Goal: Communication & Community: Answer question/provide support

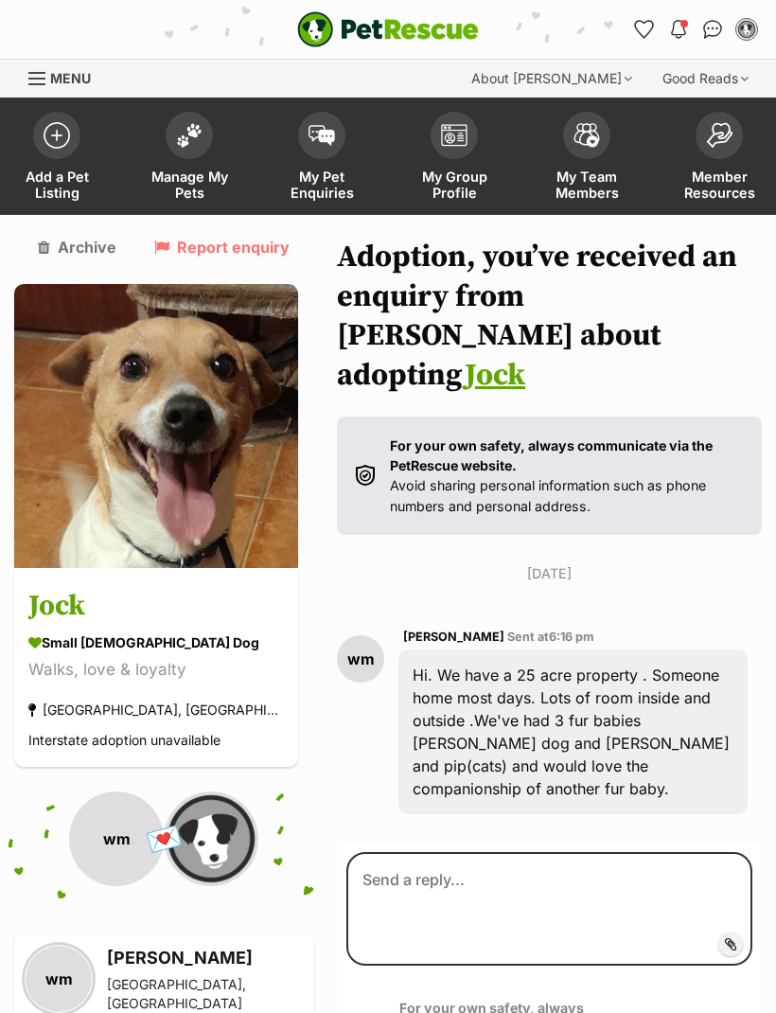
click at [317, 185] on span "My Pet Enquiries" at bounding box center [321, 184] width 85 height 32
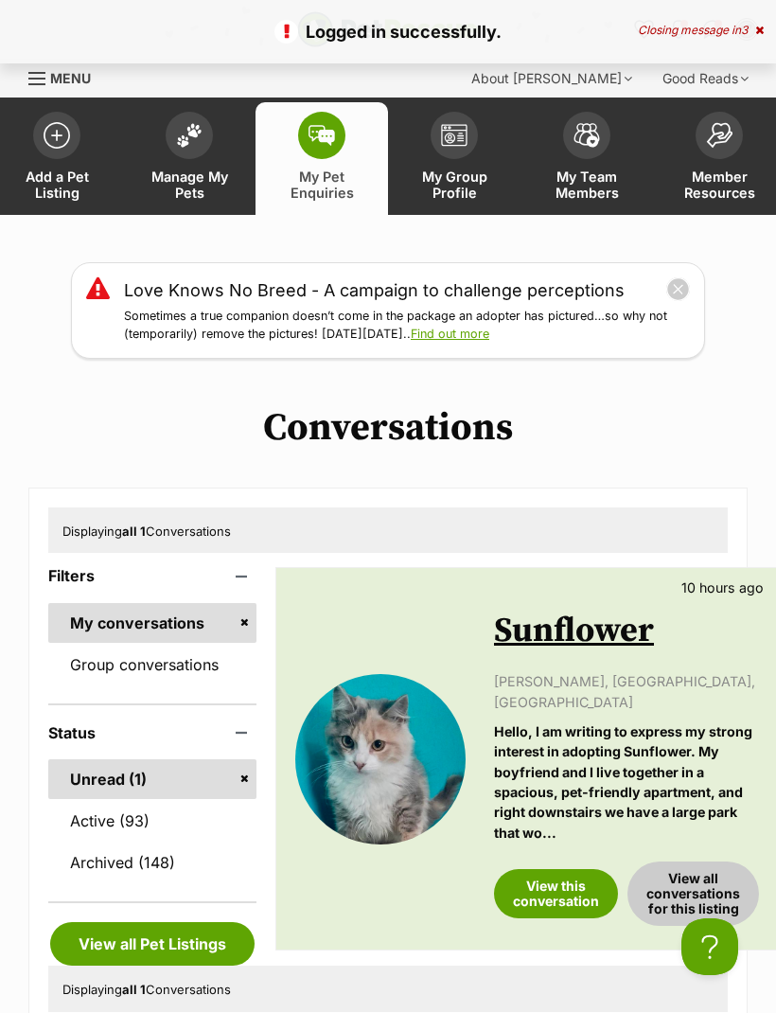
click at [549, 869] on link "View this conversation" at bounding box center [556, 893] width 124 height 49
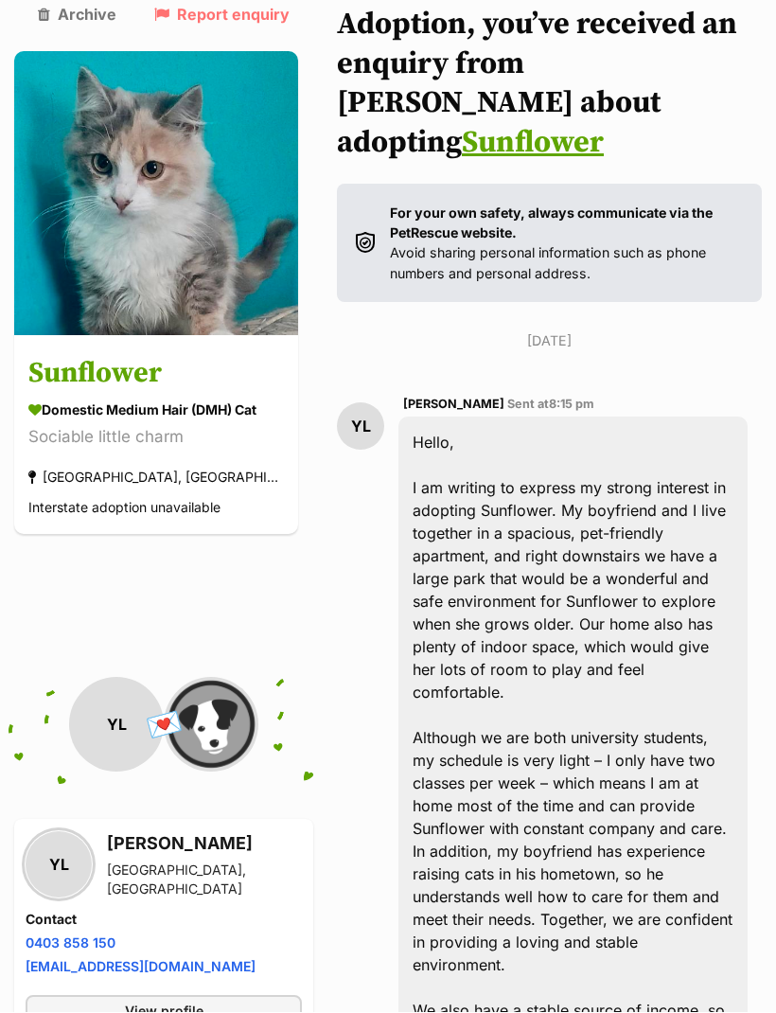
scroll to position [536, 0]
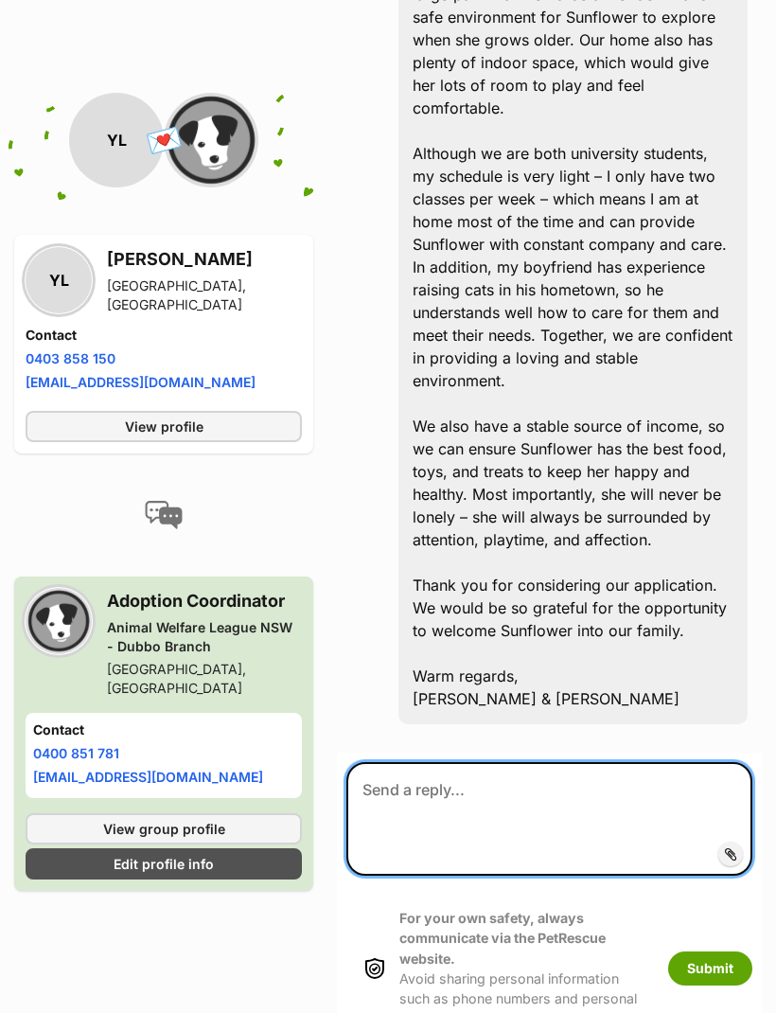
click at [473, 763] on textarea at bounding box center [549, 820] width 406 height 114
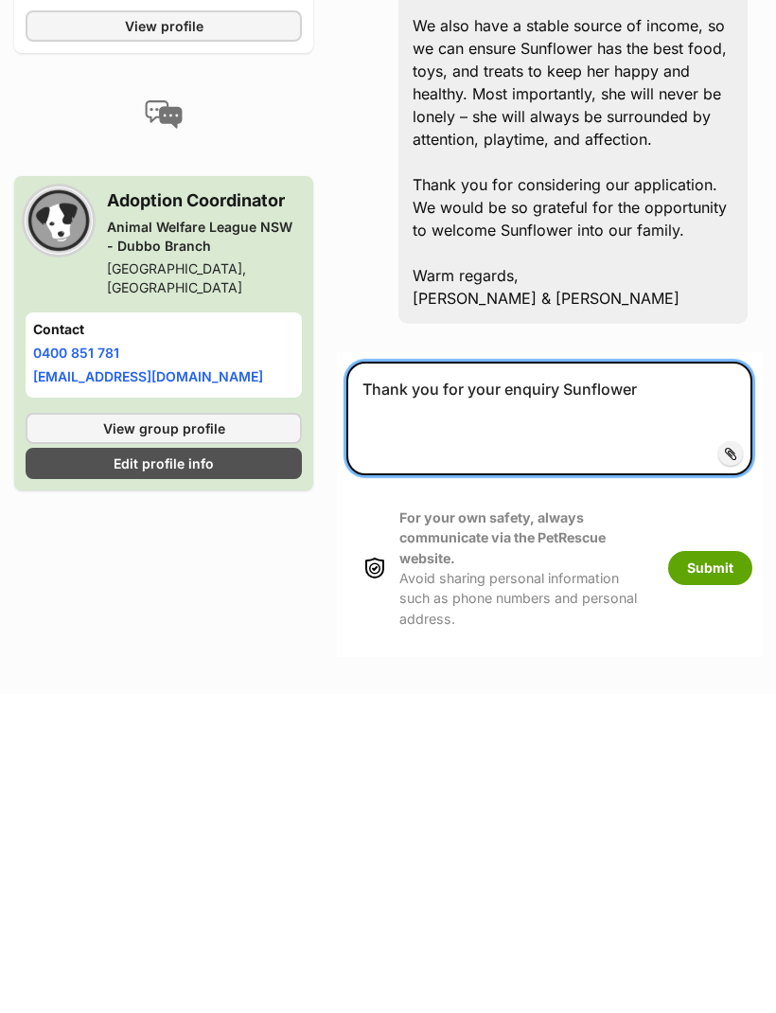
scroll to position [1217, 0]
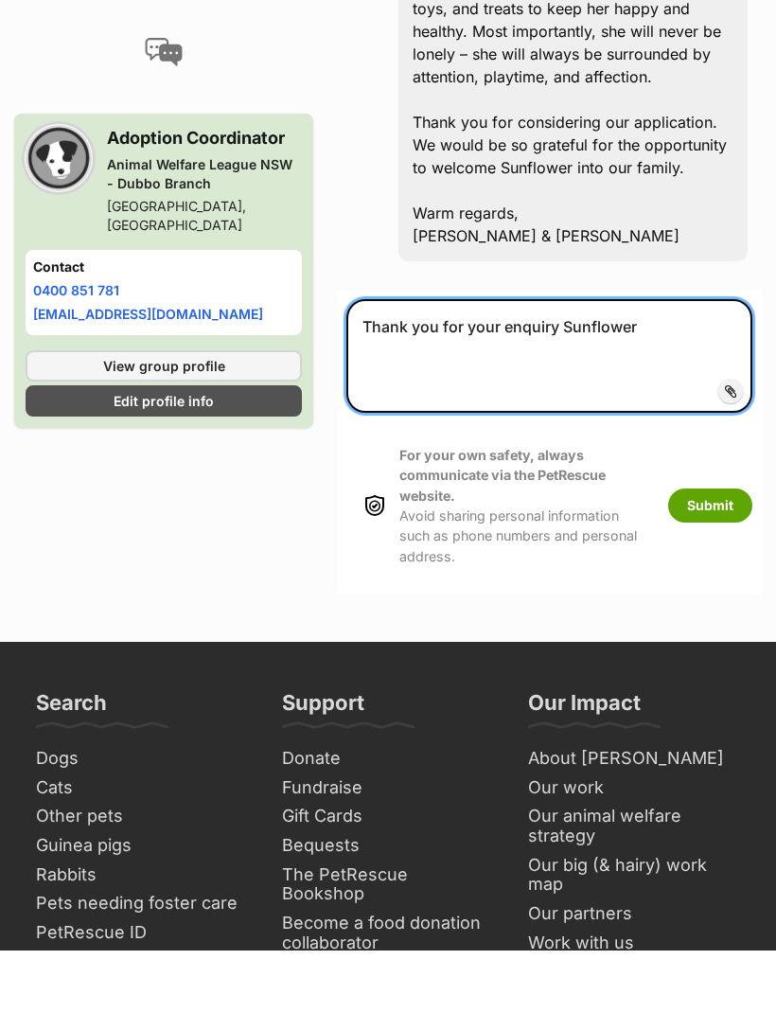
click at [552, 362] on textarea "Thank you for your enquiry Sunflower" at bounding box center [549, 419] width 406 height 114
click at [686, 362] on textarea "Thank you for your enquiry of Sunflower" at bounding box center [549, 419] width 406 height 114
click at [687, 362] on textarea "Thank you for your enquiry of Sunflower" at bounding box center [549, 419] width 406 height 114
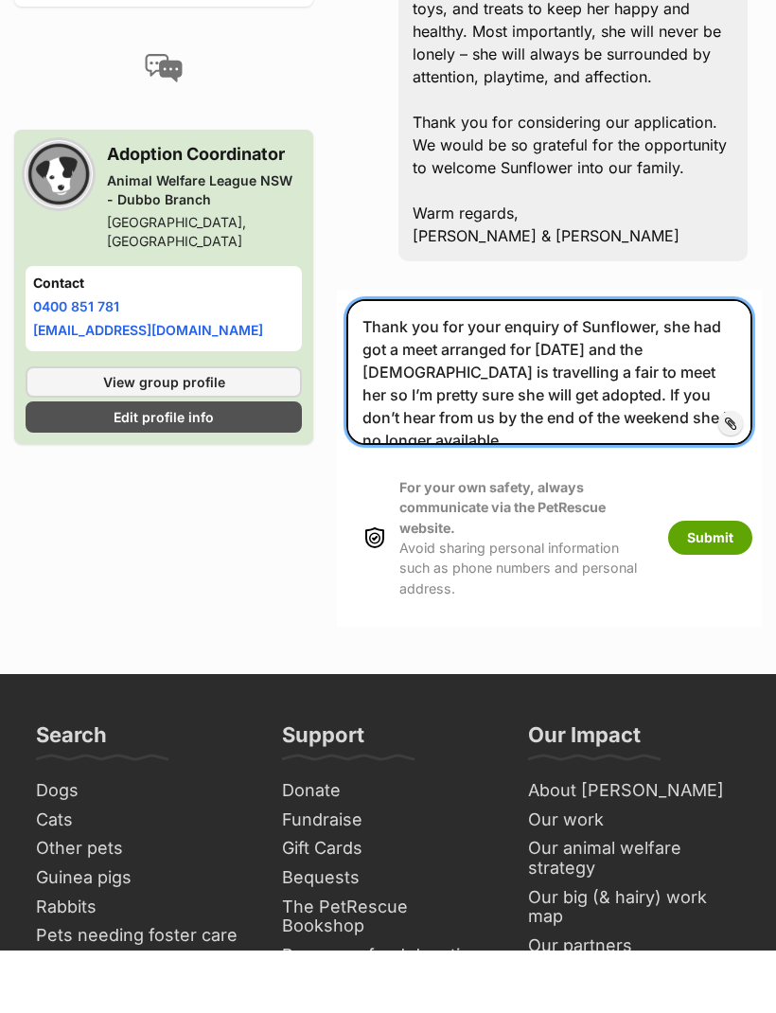
click at [719, 362] on textarea "Thank you for your enquiry of Sunflower, she had got a meet arranged for tomorr…" at bounding box center [549, 435] width 406 height 146
click at [710, 362] on textarea "Thank you for your enquiry of Sunflower, she had got a meet arranged for tomorr…" at bounding box center [549, 435] width 406 height 146
click at [459, 362] on textarea "Thank you for your enquiry of Sunflower, she has got a meet arranged for tomorr…" at bounding box center [549, 435] width 406 height 146
type textarea "Thank you for your enquiry of Sunflower, she has got a meet arranged for tomorr…"
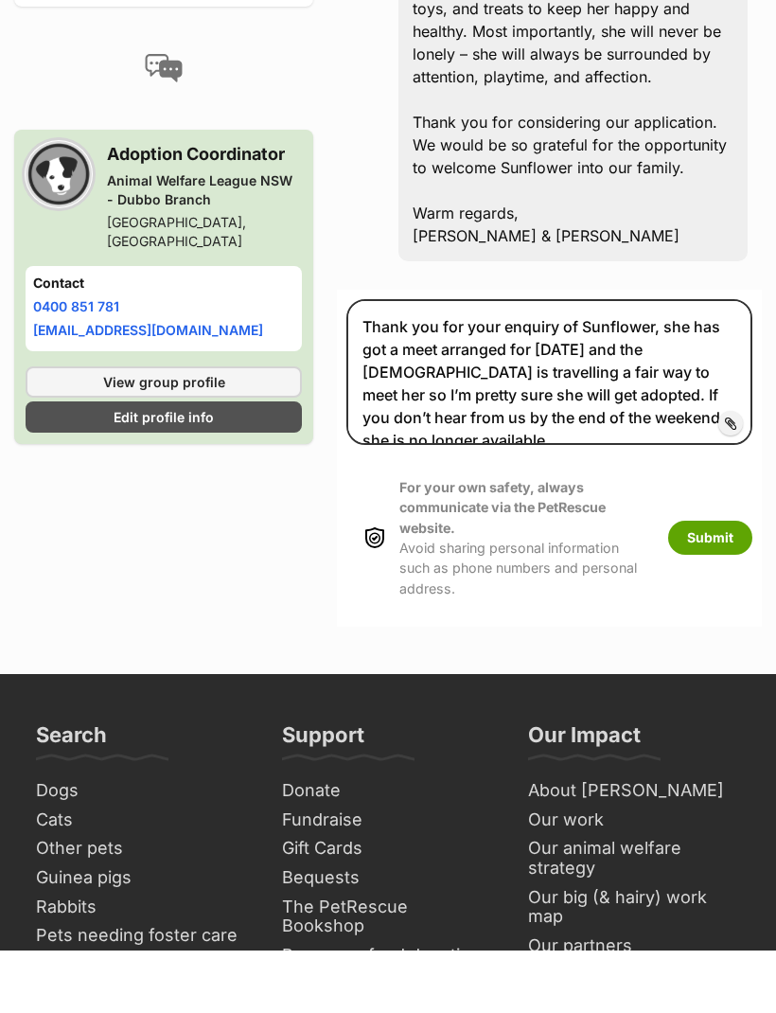
click at [705, 583] on button "Submit" at bounding box center [710, 600] width 84 height 34
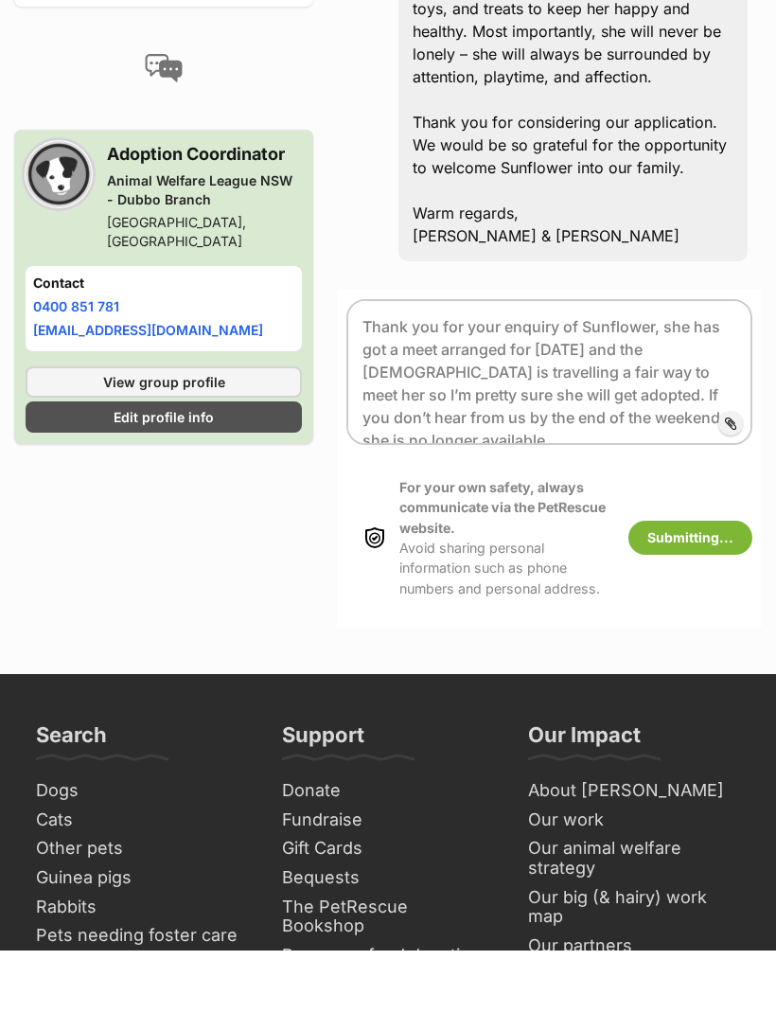
scroll to position [1280, 0]
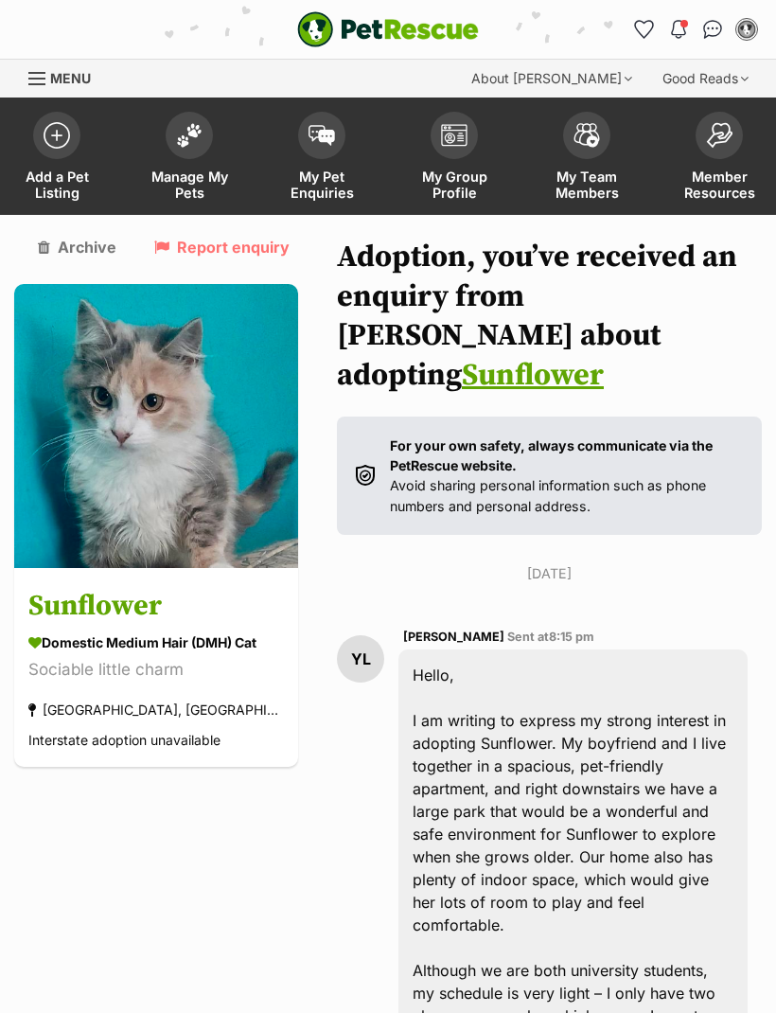
click at [310, 154] on span at bounding box center [321, 135] width 47 height 47
